Goal: Transaction & Acquisition: Purchase product/service

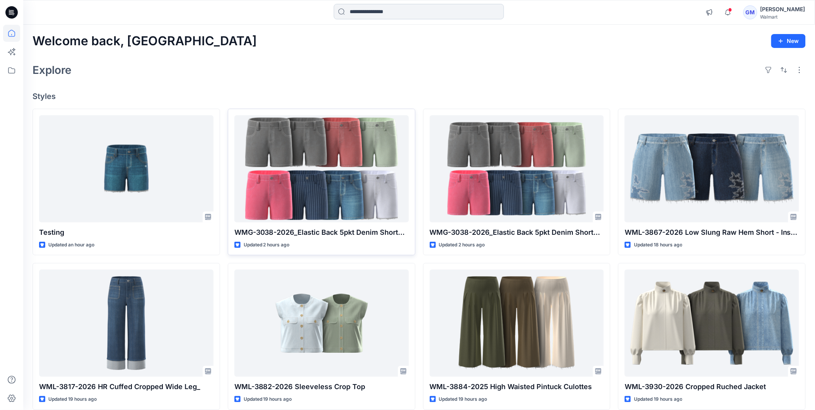
click at [362, 12] on input at bounding box center [419, 11] width 170 height 15
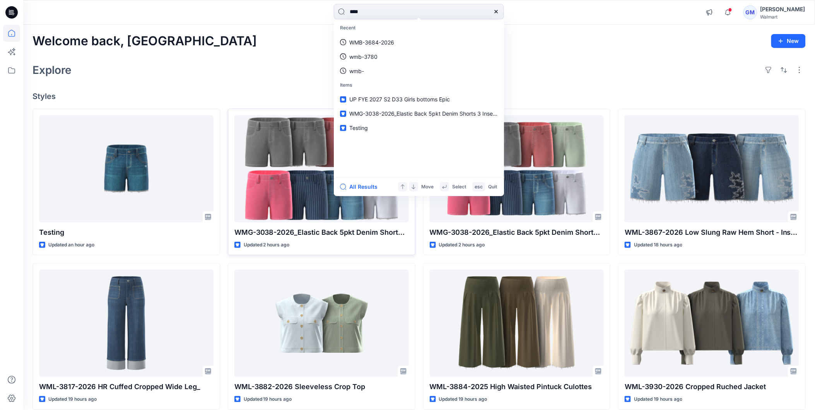
type input "****"
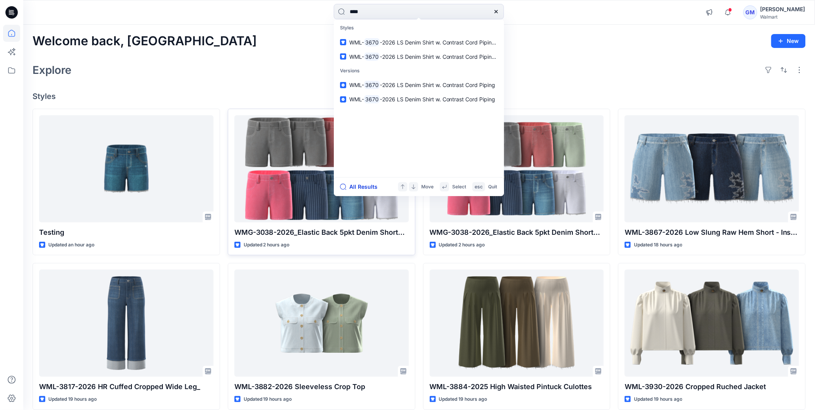
click at [370, 183] on button "All Results" at bounding box center [361, 186] width 43 height 9
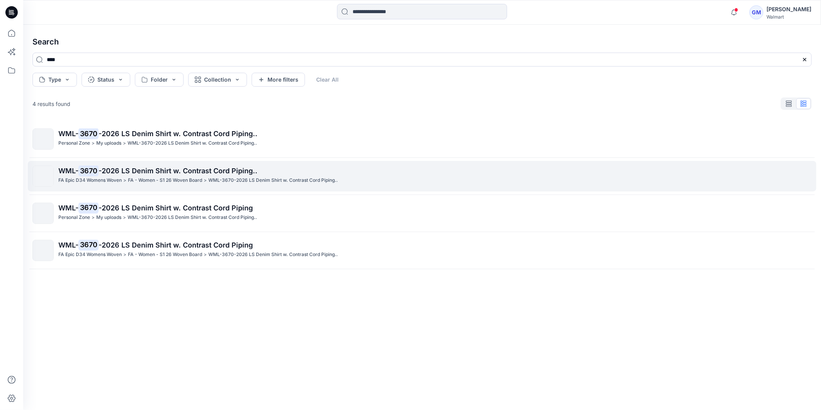
click at [151, 163] on link "WML- 3670 -2026 LS Denim Shirt w. Contrast Cord Piping.. FA Epic D34 Womens Wov…" at bounding box center [422, 176] width 789 height 31
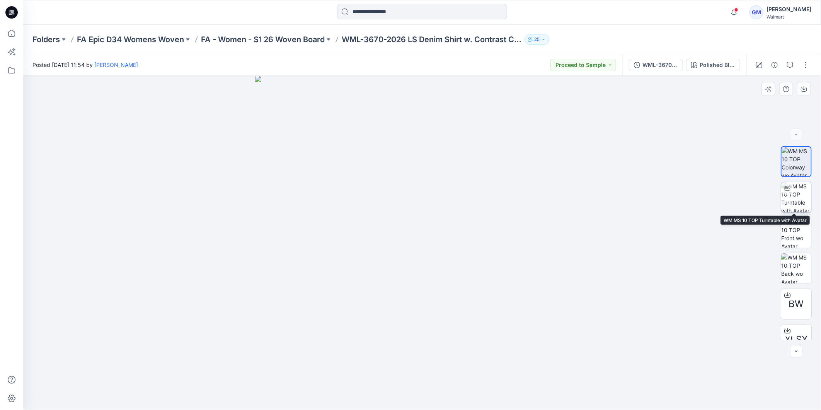
click at [798, 189] on img at bounding box center [796, 197] width 30 height 30
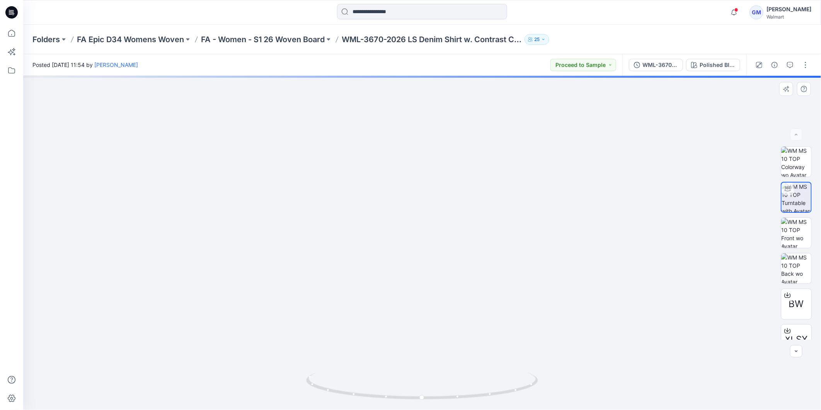
drag, startPoint x: 440, startPoint y: 213, endPoint x: 439, endPoint y: 329, distance: 116.0
click at [439, 329] on img at bounding box center [422, 229] width 618 height 360
drag, startPoint x: 430, startPoint y: 402, endPoint x: 474, endPoint y: 377, distance: 50.6
click at [474, 377] on icon at bounding box center [423, 386] width 234 height 29
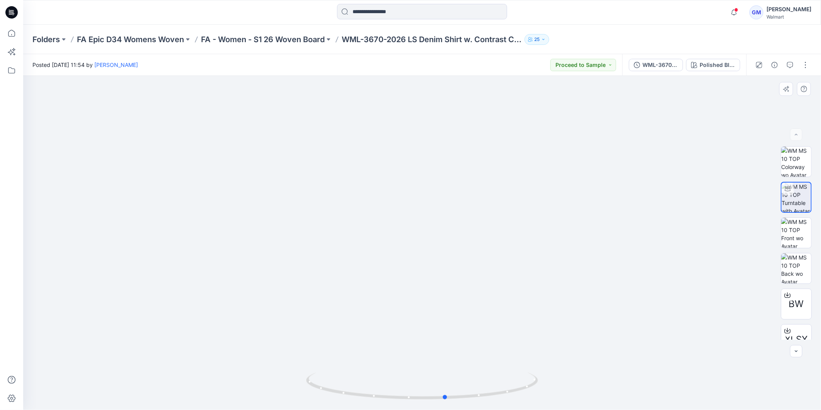
drag, startPoint x: 445, startPoint y: 401, endPoint x: 233, endPoint y: 371, distance: 213.5
click at [233, 371] on div at bounding box center [422, 243] width 798 height 334
